Goal: Use online tool/utility: Use online tool/utility

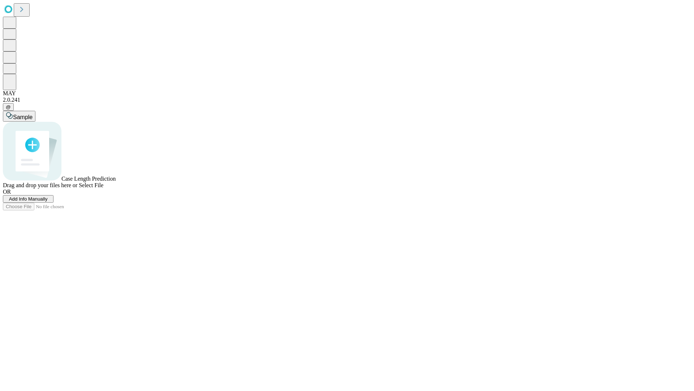
click at [48, 201] on span "Add Info Manually" at bounding box center [28, 198] width 39 height 5
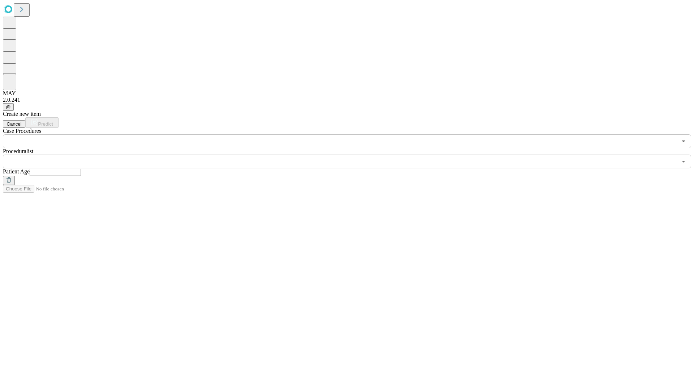
click at [81, 169] on input "text" at bounding box center [55, 172] width 51 height 7
type input "**"
click at [352, 154] on input "text" at bounding box center [340, 161] width 675 height 14
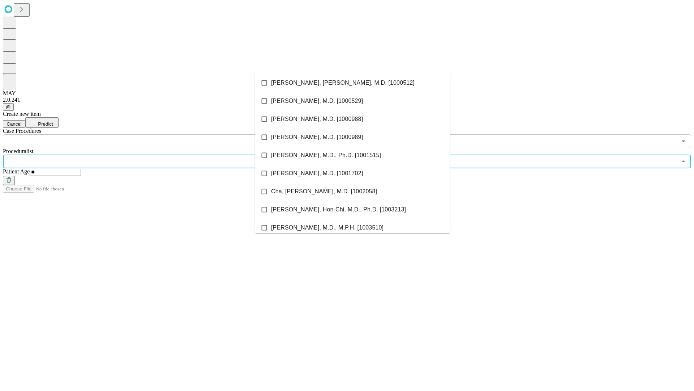
click at [353, 83] on li "[PERSON_NAME], [PERSON_NAME], M.D. [1000512]" at bounding box center [352, 83] width 195 height 18
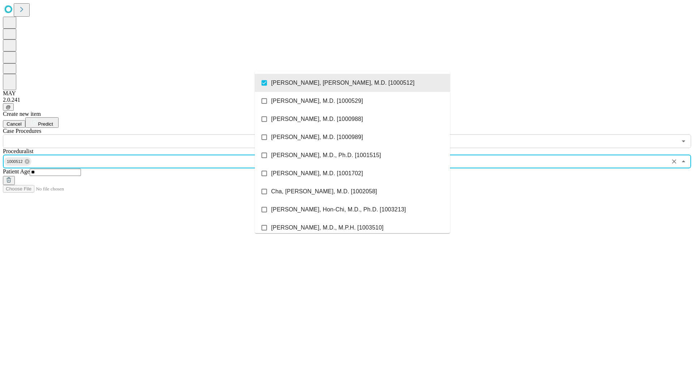
click at [152, 134] on input "text" at bounding box center [340, 141] width 675 height 14
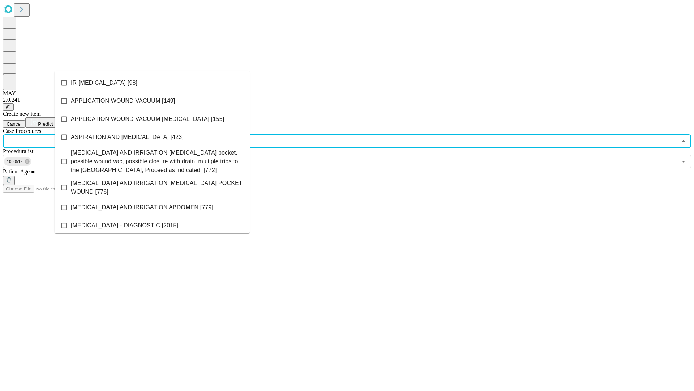
click at [152, 83] on li "IR [MEDICAL_DATA] [98]" at bounding box center [152, 83] width 195 height 18
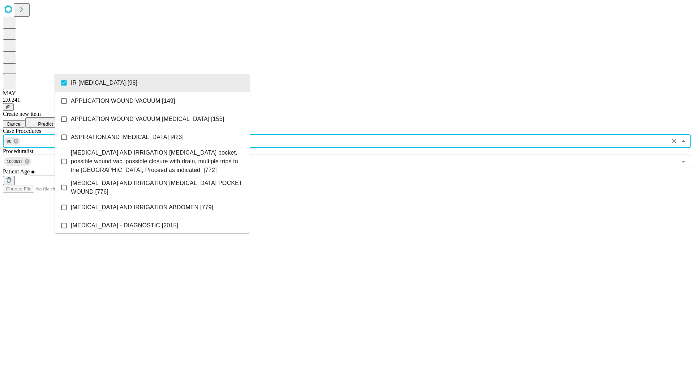
click at [53, 121] on span "Predict" at bounding box center [45, 123] width 15 height 5
